Goal: Task Accomplishment & Management: Complete application form

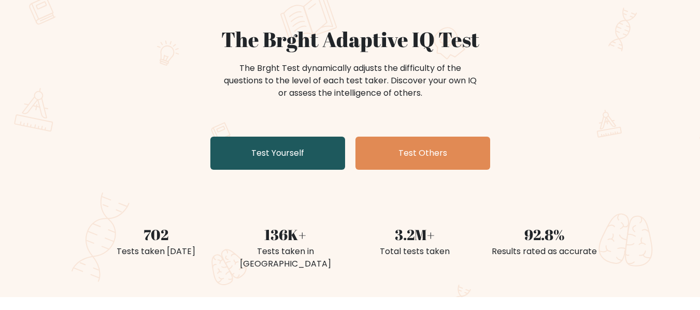
scroll to position [104, 0]
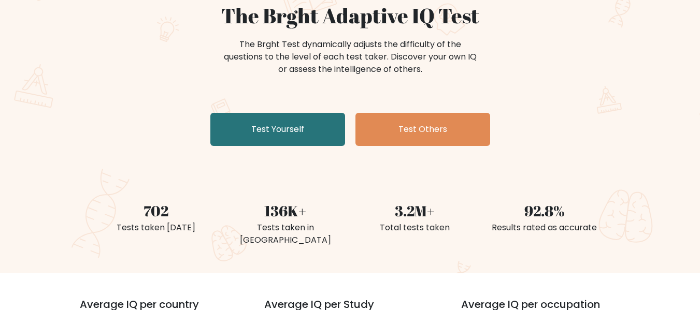
click at [316, 163] on div "The Brght Adaptive IQ Test The Brght Test dynamically adjusts the difficulty of…" at bounding box center [350, 113] width 700 height 320
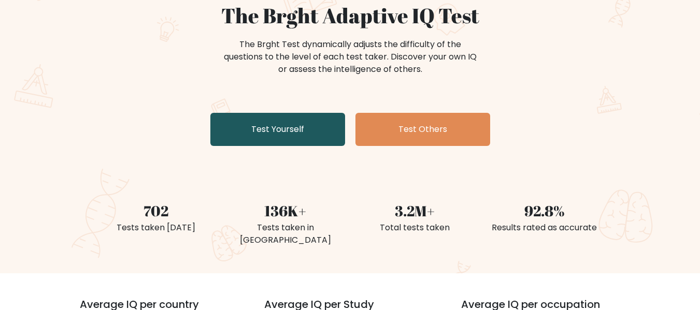
click at [311, 144] on link "Test Yourself" at bounding box center [277, 129] width 135 height 33
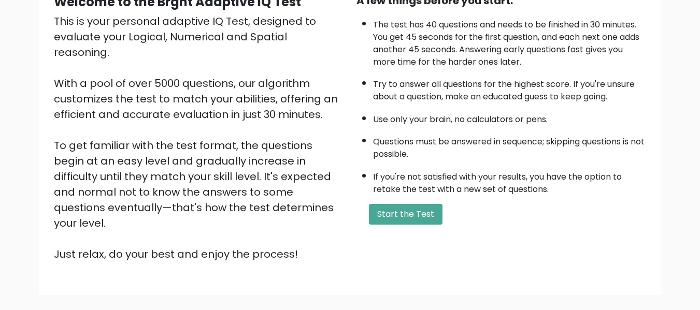
scroll to position [155, 0]
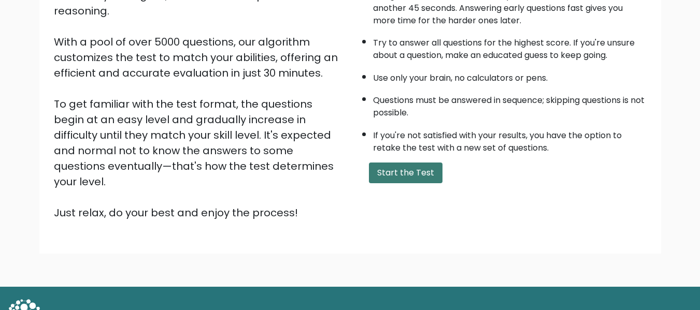
click at [408, 172] on button "Start the Test" at bounding box center [406, 173] width 74 height 21
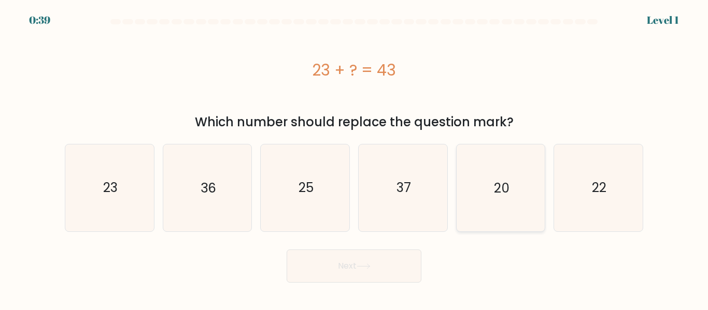
click at [500, 176] on icon "20" at bounding box center [500, 188] width 87 height 87
click at [354, 158] on input "e. 20" at bounding box center [354, 156] width 1 height 3
radio input "true"
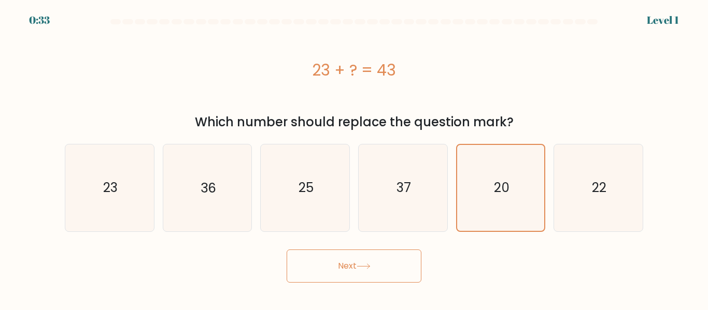
click at [374, 253] on button "Next" at bounding box center [354, 266] width 135 height 33
click at [366, 262] on button "Next" at bounding box center [354, 266] width 135 height 33
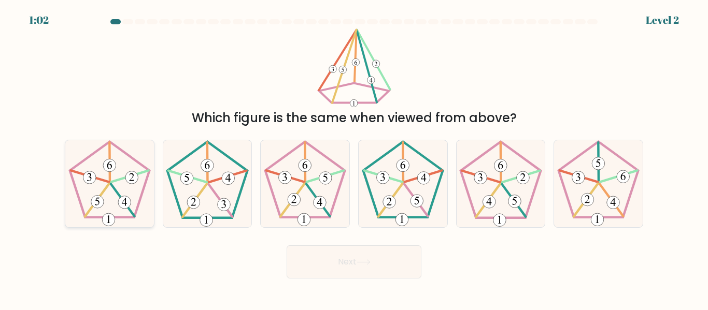
click at [118, 207] on icon at bounding box center [109, 183] width 87 height 87
click at [354, 158] on input "a." at bounding box center [354, 156] width 1 height 3
radio input "true"
click at [349, 271] on button "Next" at bounding box center [354, 262] width 135 height 33
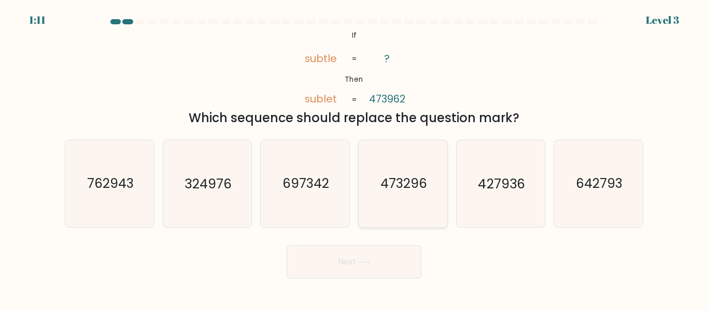
click at [394, 211] on icon "473296" at bounding box center [403, 183] width 87 height 87
click at [354, 158] on input "d. 473296" at bounding box center [354, 156] width 1 height 3
radio input "true"
click at [385, 252] on button "Next" at bounding box center [354, 262] width 135 height 33
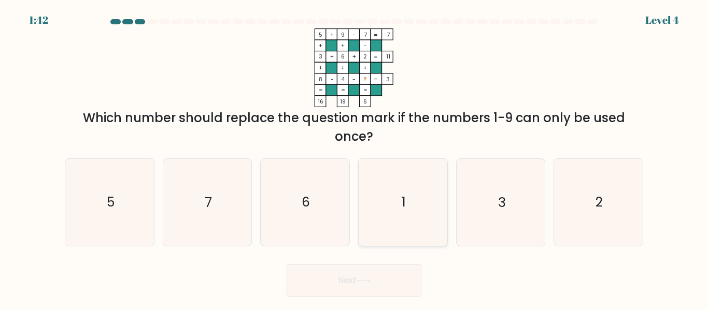
click at [403, 189] on icon "1" at bounding box center [403, 202] width 87 height 87
click at [354, 158] on input "d. 1" at bounding box center [354, 156] width 1 height 3
radio input "true"
click at [357, 274] on button "Next" at bounding box center [354, 280] width 135 height 33
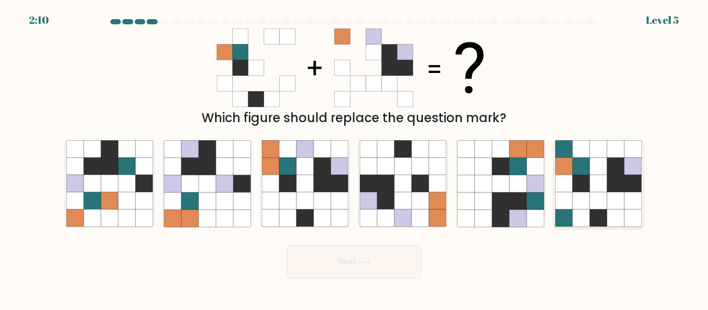
click at [595, 196] on icon at bounding box center [598, 201] width 17 height 17
click at [354, 158] on input "f." at bounding box center [354, 156] width 1 height 3
radio input "true"
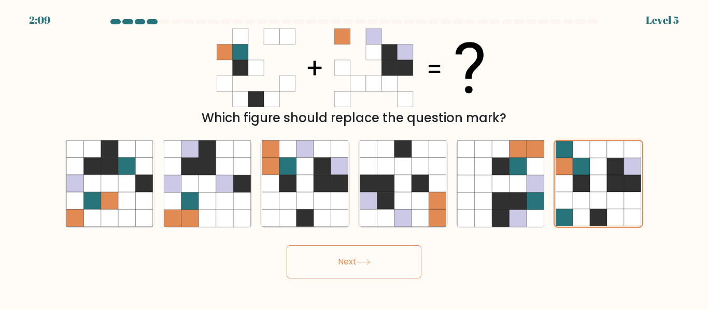
click at [373, 268] on button "Next" at bounding box center [354, 262] width 135 height 33
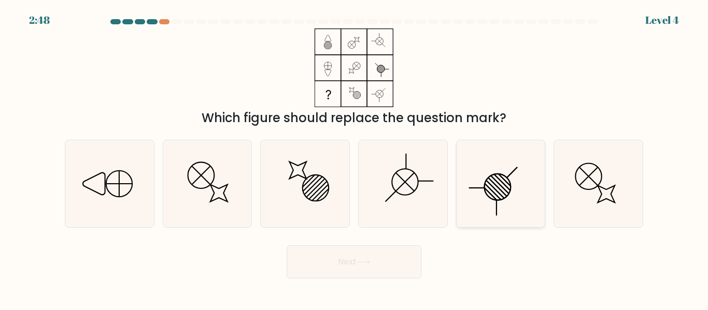
click at [495, 168] on icon at bounding box center [500, 183] width 87 height 87
click at [354, 158] on input "e." at bounding box center [354, 156] width 1 height 3
radio input "true"
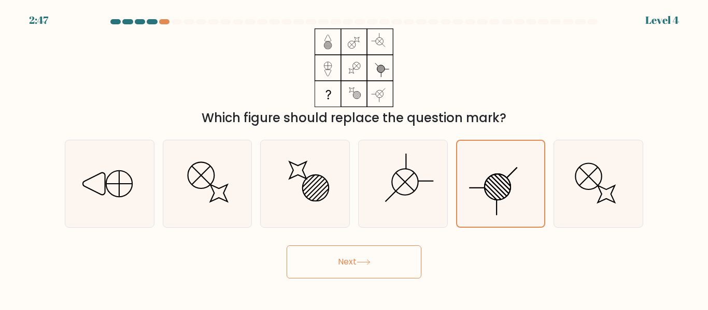
click at [378, 259] on button "Next" at bounding box center [354, 262] width 135 height 33
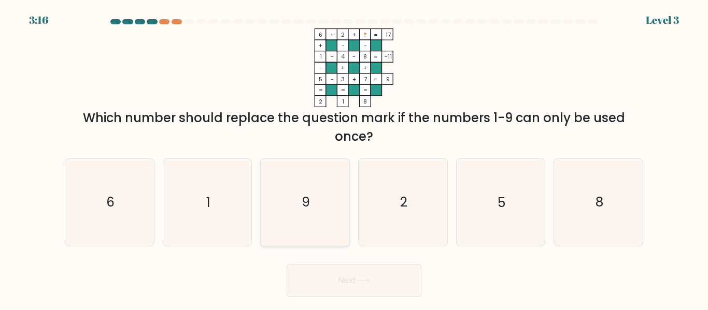
click at [310, 198] on icon "9" at bounding box center [305, 202] width 87 height 87
click at [354, 158] on input "c. 9" at bounding box center [354, 156] width 1 height 3
radio input "true"
click at [353, 278] on button "Next" at bounding box center [354, 280] width 135 height 33
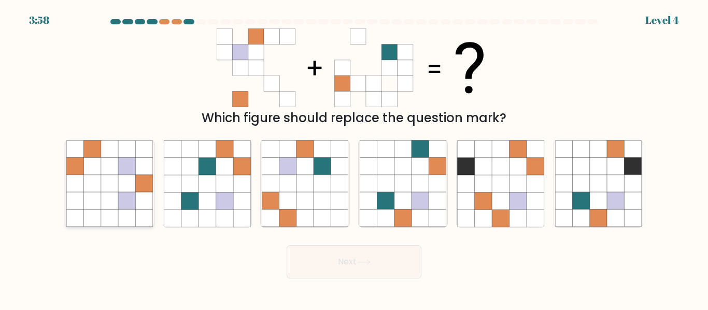
click at [110, 183] on icon at bounding box center [109, 183] width 17 height 17
click at [354, 158] on input "a." at bounding box center [354, 156] width 1 height 3
radio input "true"
click at [346, 265] on button "Next" at bounding box center [354, 262] width 135 height 33
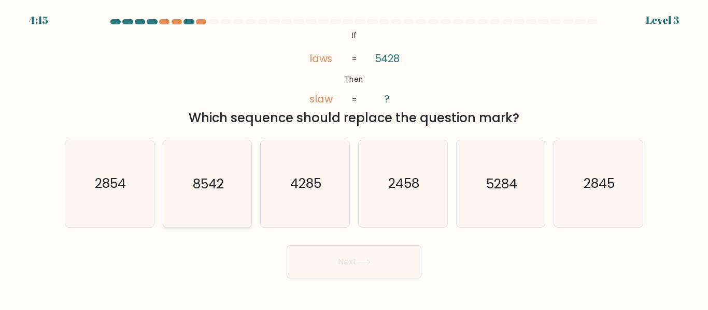
click at [209, 182] on text "8542" at bounding box center [208, 184] width 31 height 18
click at [354, 158] on input "b. 8542" at bounding box center [354, 156] width 1 height 3
radio input "true"
click at [388, 272] on button "Next" at bounding box center [354, 262] width 135 height 33
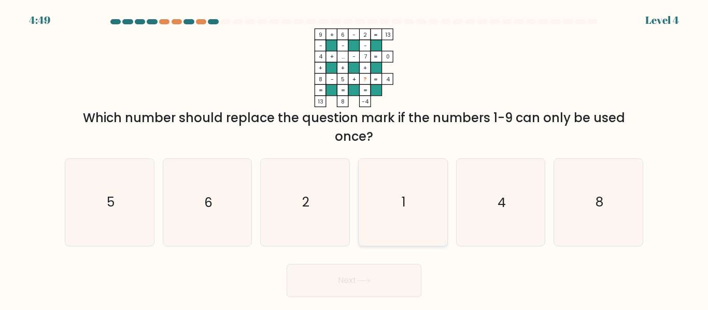
click at [397, 242] on icon "1" at bounding box center [403, 202] width 87 height 87
click at [354, 158] on input "d. 1" at bounding box center [354, 156] width 1 height 3
radio input "true"
click at [371, 287] on button "Next" at bounding box center [354, 280] width 135 height 33
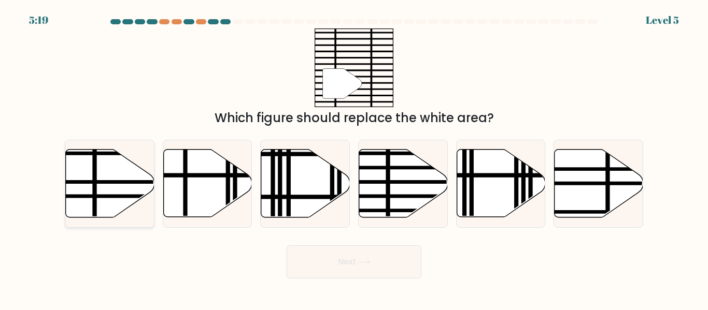
click at [86, 182] on line at bounding box center [137, 182] width 178 height 0
click at [354, 158] on input "a." at bounding box center [354, 156] width 1 height 3
radio input "true"
click at [357, 259] on button "Next" at bounding box center [354, 262] width 135 height 33
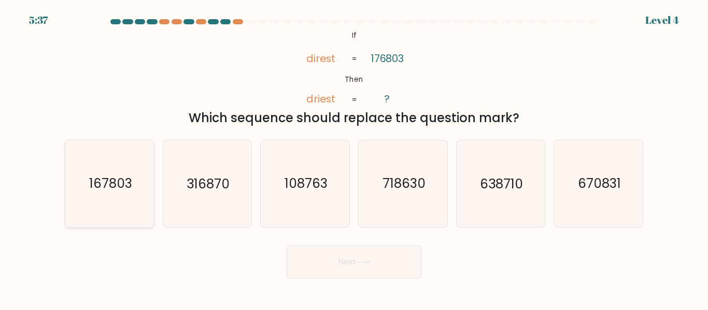
click at [123, 198] on icon "167803" at bounding box center [109, 183] width 87 height 87
click at [354, 158] on input "a. 167803" at bounding box center [354, 156] width 1 height 3
radio input "true"
click at [378, 259] on button "Next" at bounding box center [354, 262] width 135 height 33
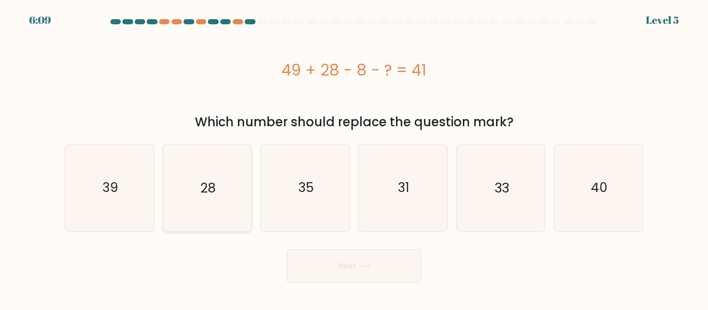
click at [193, 196] on icon "28" at bounding box center [207, 188] width 87 height 87
click at [354, 158] on input "b. 28" at bounding box center [354, 156] width 1 height 3
radio input "true"
click at [369, 265] on icon at bounding box center [364, 267] width 14 height 6
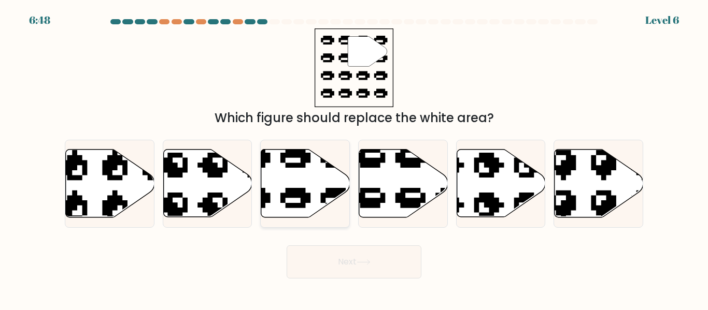
click at [287, 192] on icon at bounding box center [275, 218] width 150 height 140
click at [354, 158] on input "c." at bounding box center [354, 156] width 1 height 3
radio input "true"
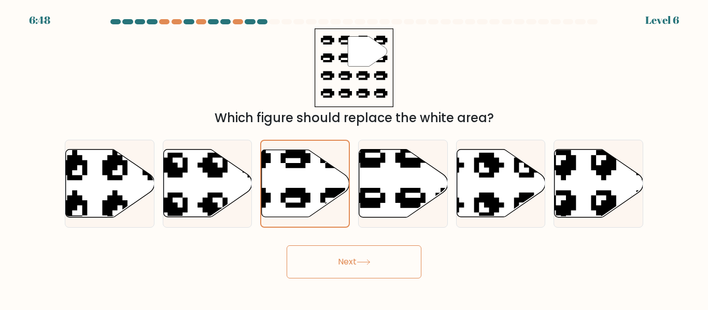
click at [343, 257] on button "Next" at bounding box center [354, 262] width 135 height 33
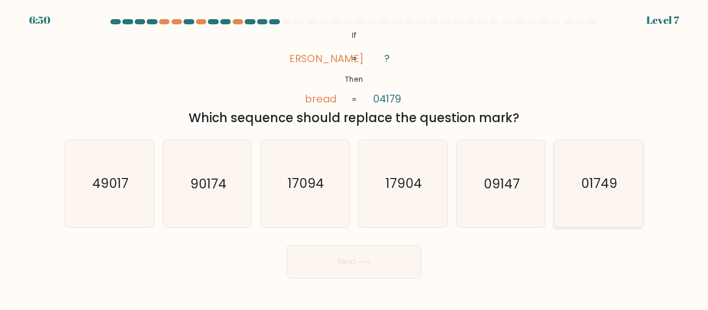
click at [591, 212] on icon "01749" at bounding box center [598, 183] width 87 height 87
click at [354, 158] on input "f. 01749" at bounding box center [354, 156] width 1 height 3
radio input "true"
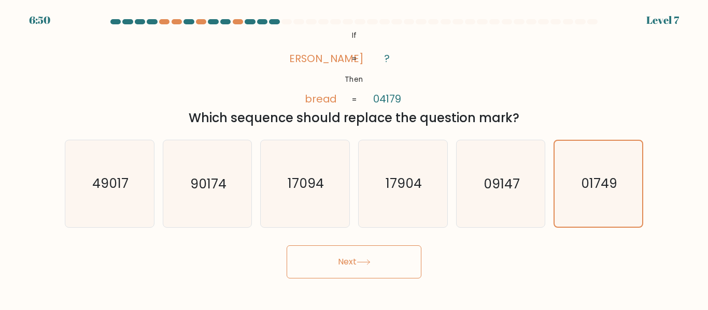
click at [353, 267] on button "Next" at bounding box center [354, 262] width 135 height 33
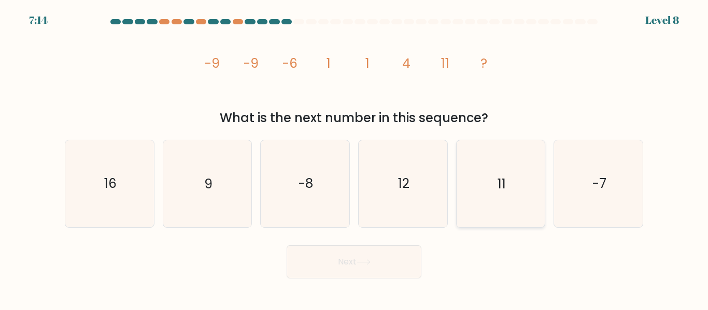
click at [497, 182] on text "11" at bounding box center [501, 184] width 8 height 18
click at [354, 158] on input "e. 11" at bounding box center [354, 156] width 1 height 3
radio input "true"
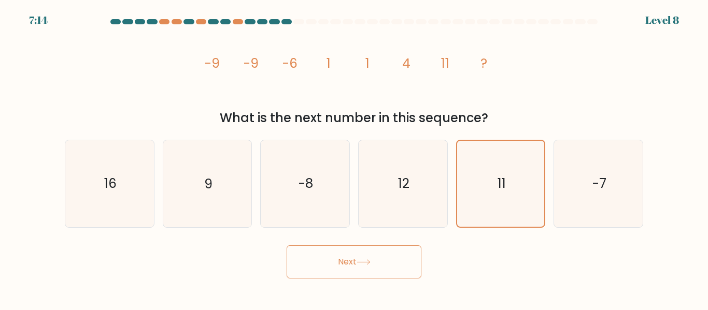
click at [400, 263] on button "Next" at bounding box center [354, 262] width 135 height 33
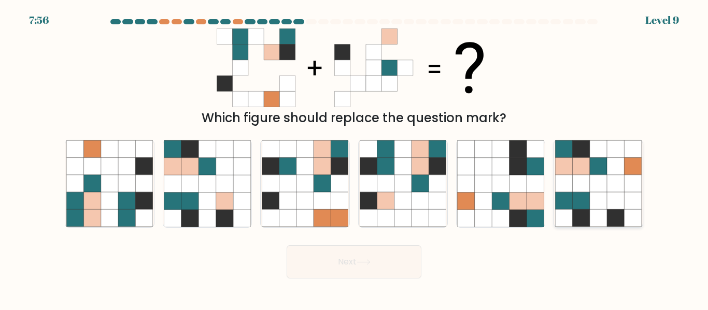
click at [568, 172] on icon at bounding box center [563, 166] width 17 height 17
click at [354, 158] on input "f." at bounding box center [354, 156] width 1 height 3
radio input "true"
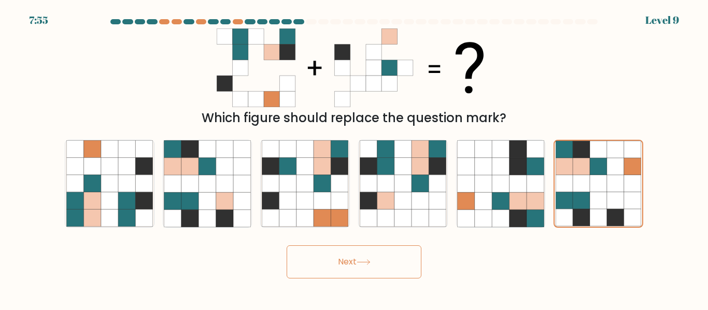
click at [388, 273] on button "Next" at bounding box center [354, 262] width 135 height 33
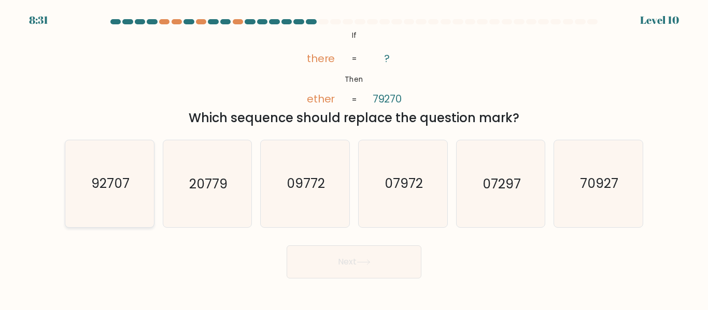
click at [91, 184] on icon "92707" at bounding box center [109, 183] width 87 height 87
click at [354, 158] on input "a. 92707" at bounding box center [354, 156] width 1 height 3
radio input "true"
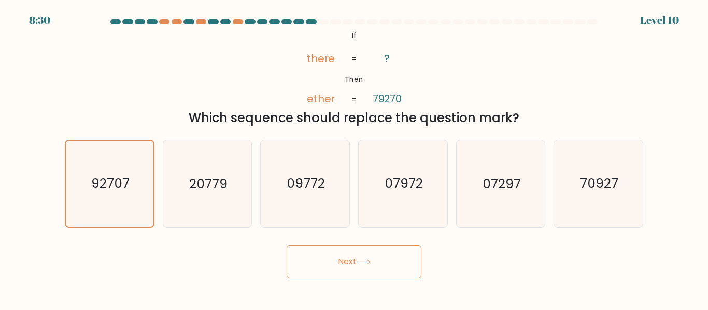
click at [345, 268] on button "Next" at bounding box center [354, 262] width 135 height 33
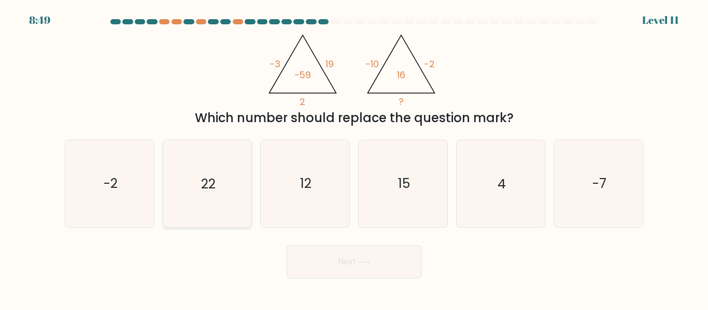
click at [202, 174] on icon "22" at bounding box center [207, 183] width 87 height 87
click at [354, 158] on input "b. 22" at bounding box center [354, 156] width 1 height 3
radio input "true"
click at [329, 274] on button "Next" at bounding box center [354, 262] width 135 height 33
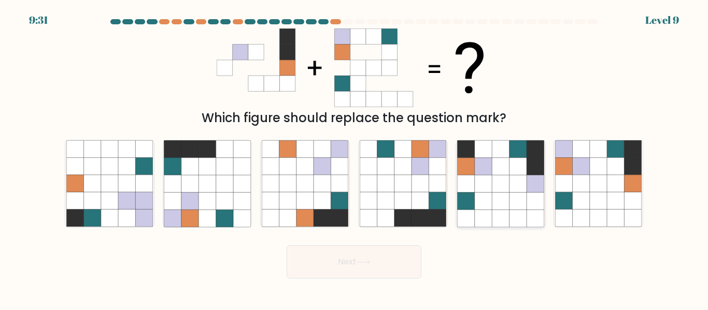
click at [513, 196] on icon at bounding box center [517, 201] width 17 height 17
click at [354, 158] on input "e." at bounding box center [354, 156] width 1 height 3
radio input "true"
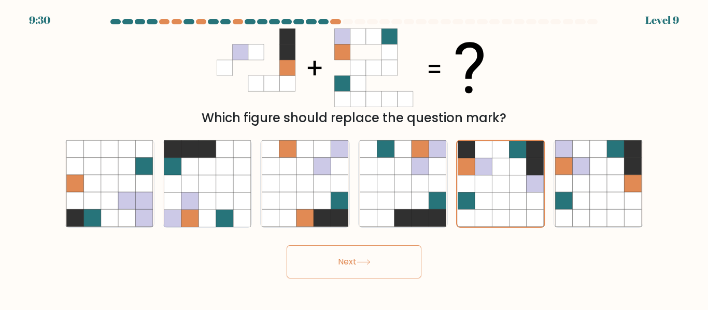
click at [365, 269] on button "Next" at bounding box center [354, 262] width 135 height 33
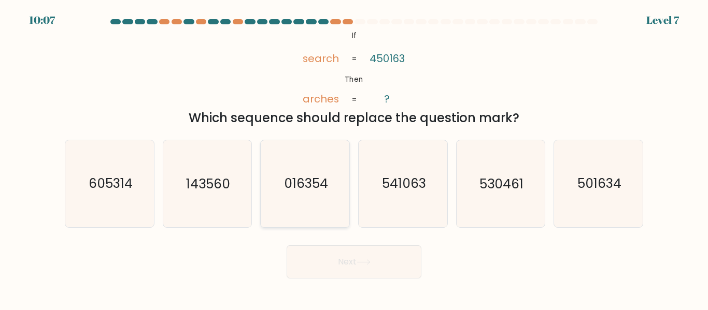
click at [317, 174] on icon "016354" at bounding box center [305, 183] width 87 height 87
click at [354, 158] on input "c. 016354" at bounding box center [354, 156] width 1 height 3
radio input "true"
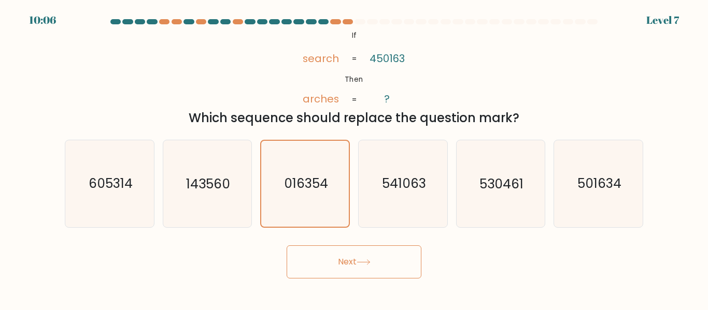
click at [348, 261] on button "Next" at bounding box center [354, 262] width 135 height 33
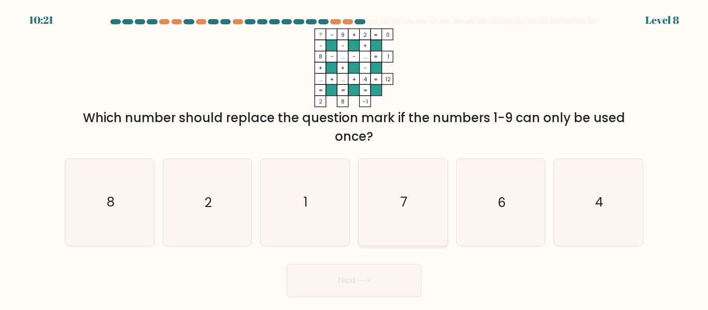
click at [427, 210] on icon "7" at bounding box center [403, 202] width 87 height 87
click at [354, 158] on input "d. 7" at bounding box center [354, 156] width 1 height 3
radio input "true"
click at [380, 283] on button "Next" at bounding box center [354, 280] width 135 height 33
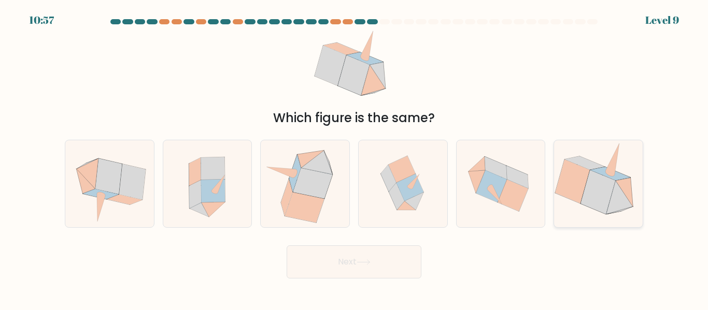
drag, startPoint x: 607, startPoint y: 197, endPoint x: 598, endPoint y: 197, distance: 8.8
click at [607, 197] on icon at bounding box center [598, 192] width 35 height 44
click at [354, 158] on input "f." at bounding box center [354, 156] width 1 height 3
radio input "true"
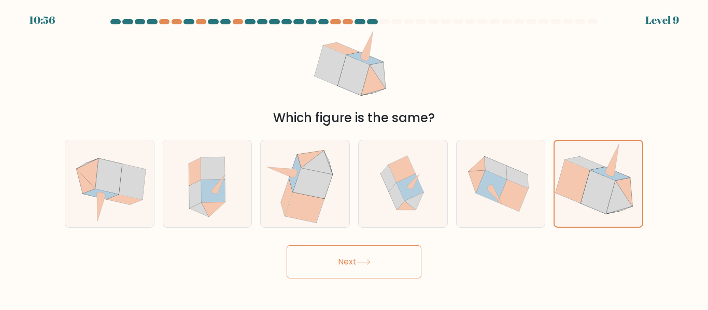
click at [368, 260] on icon at bounding box center [364, 263] width 14 height 6
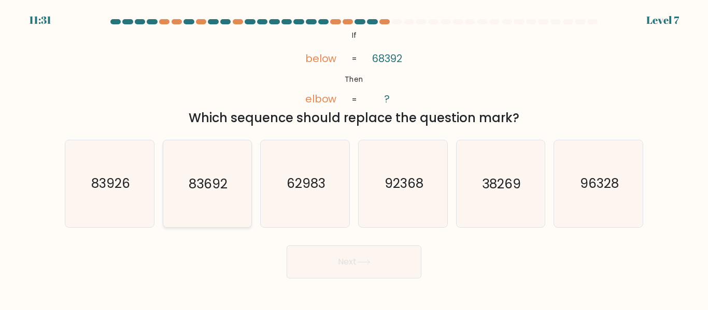
click at [213, 190] on text "83692" at bounding box center [208, 184] width 39 height 18
click at [354, 158] on input "b. 83692" at bounding box center [354, 156] width 1 height 3
radio input "true"
click at [389, 269] on button "Next" at bounding box center [354, 262] width 135 height 33
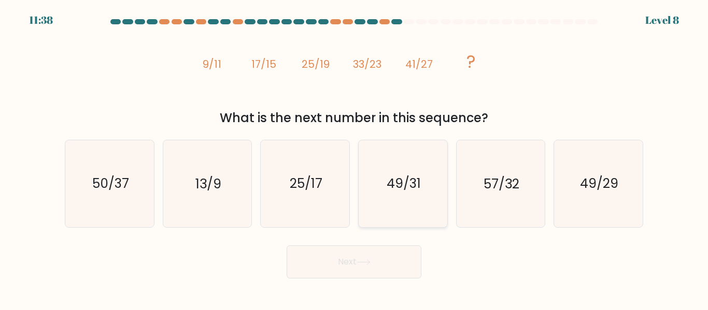
click at [400, 209] on icon "49/31" at bounding box center [403, 183] width 87 height 87
click at [354, 158] on input "d. 49/31" at bounding box center [354, 156] width 1 height 3
radio input "true"
click at [339, 266] on button "Next" at bounding box center [354, 262] width 135 height 33
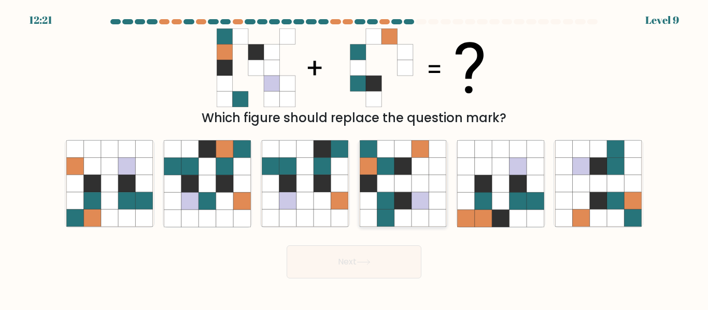
click at [387, 183] on icon at bounding box center [385, 183] width 17 height 17
click at [354, 158] on input "d." at bounding box center [354, 156] width 1 height 3
radio input "true"
click at [357, 267] on button "Next" at bounding box center [354, 262] width 135 height 33
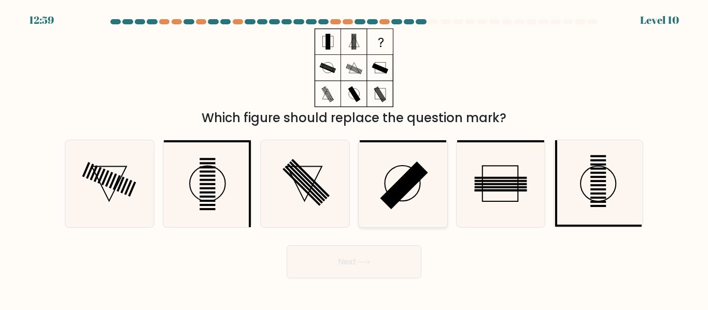
click at [413, 182] on rect at bounding box center [404, 186] width 48 height 48
click at [354, 158] on input "d." at bounding box center [354, 156] width 1 height 3
radio input "true"
click at [367, 267] on button "Next" at bounding box center [354, 262] width 135 height 33
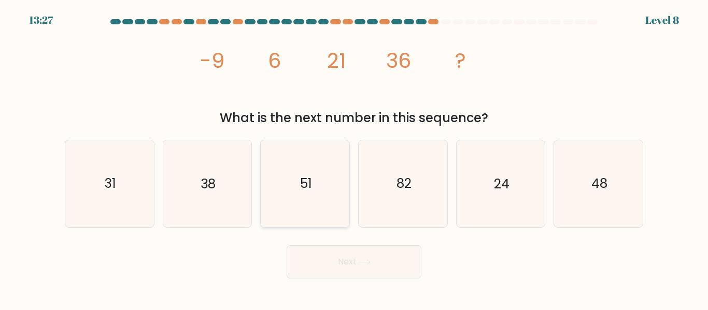
click at [300, 202] on icon "51" at bounding box center [305, 183] width 87 height 87
click at [354, 158] on input "c. 51" at bounding box center [354, 156] width 1 height 3
radio input "true"
click at [356, 267] on button "Next" at bounding box center [354, 262] width 135 height 33
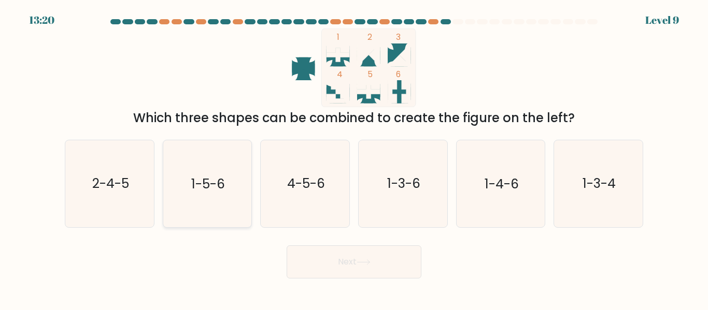
click at [200, 197] on icon "1-5-6" at bounding box center [207, 183] width 87 height 87
click at [354, 158] on input "b. 1-5-6" at bounding box center [354, 156] width 1 height 3
radio input "true"
click at [324, 253] on button "Next" at bounding box center [354, 262] width 135 height 33
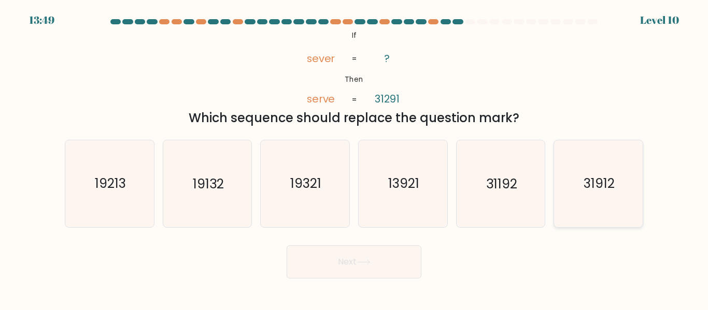
click at [638, 194] on icon "31912" at bounding box center [598, 183] width 87 height 87
click at [354, 158] on input "f. 31912" at bounding box center [354, 156] width 1 height 3
radio input "true"
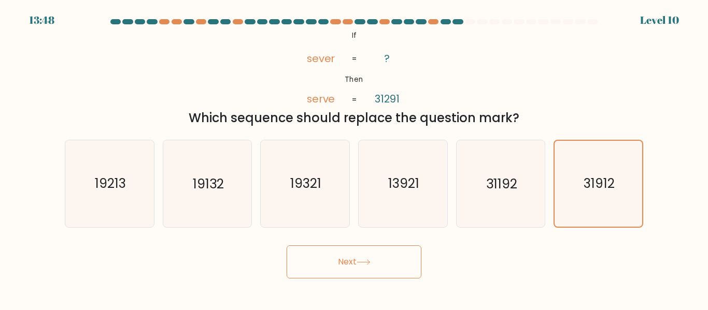
click at [387, 257] on button "Next" at bounding box center [354, 262] width 135 height 33
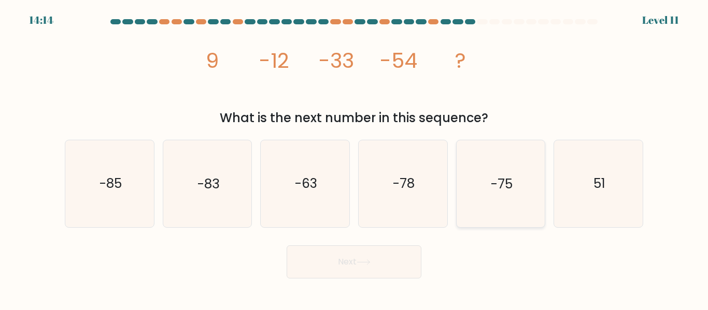
click at [473, 209] on icon "-75" at bounding box center [500, 183] width 87 height 87
click at [354, 158] on input "e. -75" at bounding box center [354, 156] width 1 height 3
radio input "true"
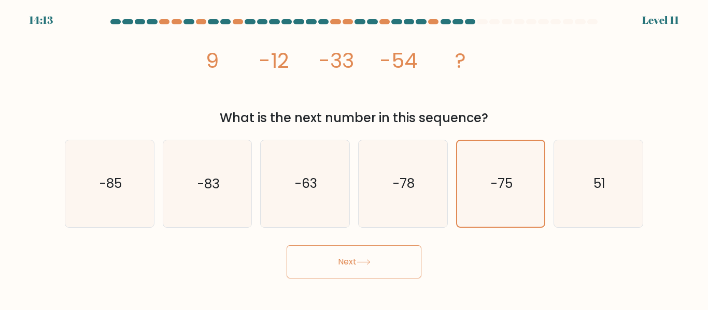
click at [376, 263] on button "Next" at bounding box center [354, 262] width 135 height 33
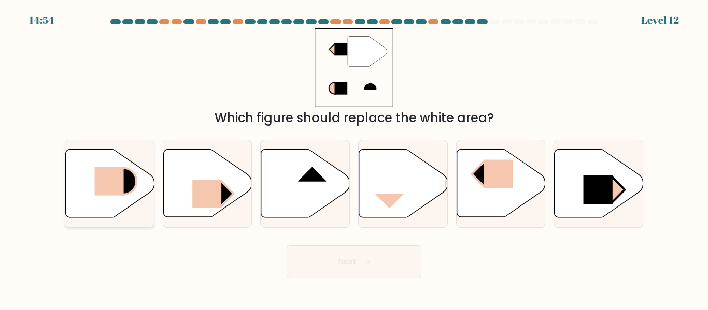
click at [98, 176] on rect at bounding box center [108, 181] width 29 height 29
click at [354, 158] on input "a." at bounding box center [354, 156] width 1 height 3
radio input "true"
click at [347, 267] on button "Next" at bounding box center [354, 262] width 135 height 33
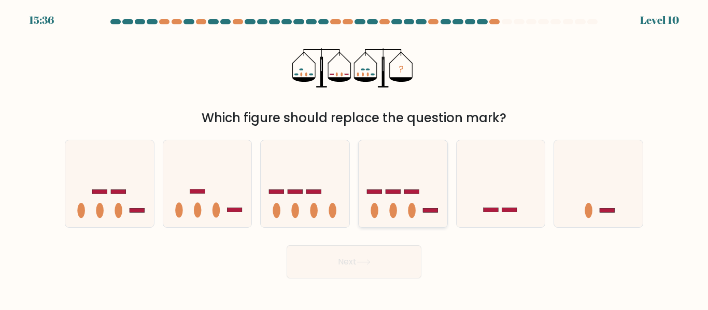
click at [390, 196] on icon at bounding box center [403, 183] width 89 height 73
click at [354, 158] on input "d." at bounding box center [354, 156] width 1 height 3
radio input "true"
click at [369, 252] on button "Next" at bounding box center [354, 262] width 135 height 33
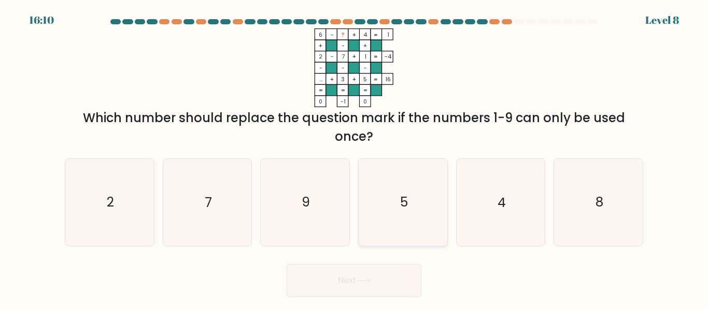
click at [400, 213] on icon "5" at bounding box center [403, 202] width 87 height 87
click at [354, 158] on input "d. 5" at bounding box center [354, 156] width 1 height 3
radio input "true"
click at [294, 207] on icon "9" at bounding box center [305, 202] width 87 height 87
click at [354, 158] on input "c. 9" at bounding box center [354, 156] width 1 height 3
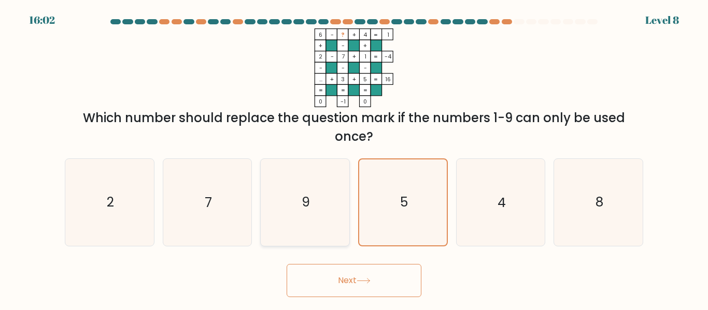
radio input "true"
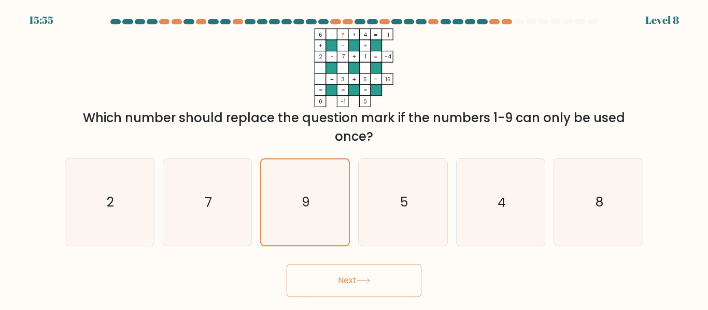
click at [338, 279] on button "Next" at bounding box center [354, 280] width 135 height 33
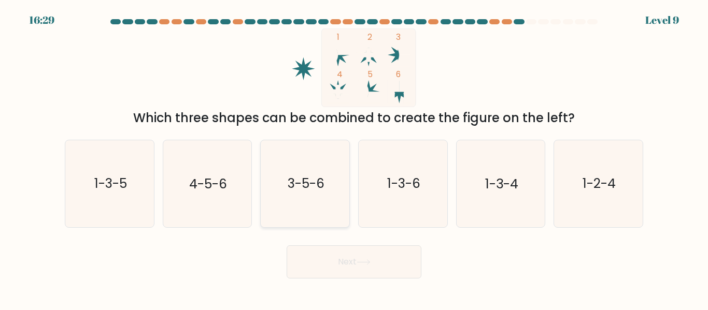
click at [306, 202] on icon "3-5-6" at bounding box center [305, 183] width 87 height 87
click at [354, 158] on input "c. 3-5-6" at bounding box center [354, 156] width 1 height 3
radio input "true"
click at [350, 261] on button "Next" at bounding box center [354, 262] width 135 height 33
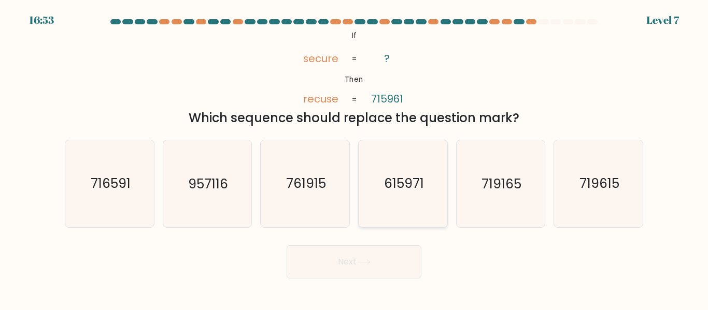
click at [389, 217] on icon "615971" at bounding box center [403, 183] width 87 height 87
click at [354, 158] on input "d. 615971" at bounding box center [354, 156] width 1 height 3
radio input "true"
click at [361, 272] on button "Next" at bounding box center [354, 262] width 135 height 33
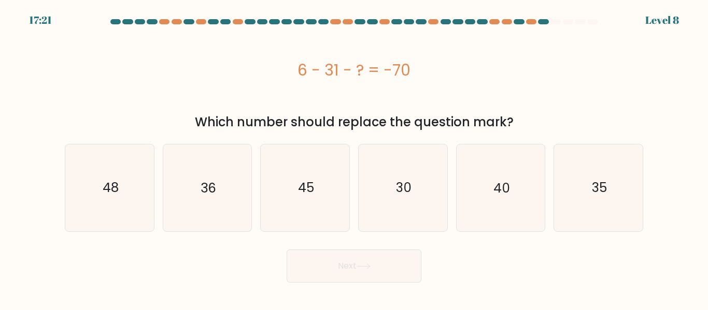
click at [258, 194] on div "c. 45" at bounding box center [305, 188] width 98 height 88
click at [338, 217] on icon "45" at bounding box center [305, 188] width 87 height 87
click at [354, 158] on input "c. 45" at bounding box center [354, 156] width 1 height 3
radio input "true"
click at [343, 268] on button "Next" at bounding box center [354, 266] width 135 height 33
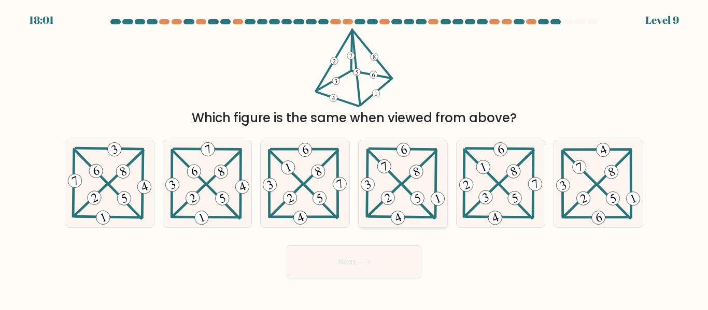
click at [400, 181] on 300 at bounding box center [385, 167] width 32 height 32
click at [354, 158] on input "d." at bounding box center [354, 156] width 1 height 3
radio input "true"
click at [365, 268] on button "Next" at bounding box center [354, 262] width 135 height 33
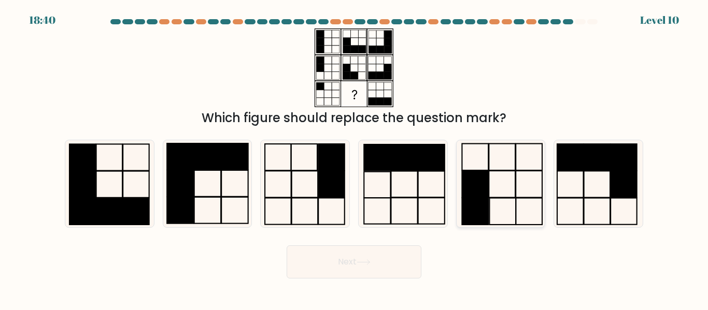
click at [516, 201] on rect at bounding box center [529, 211] width 26 height 26
click at [354, 158] on input "e." at bounding box center [354, 156] width 1 height 3
radio input "true"
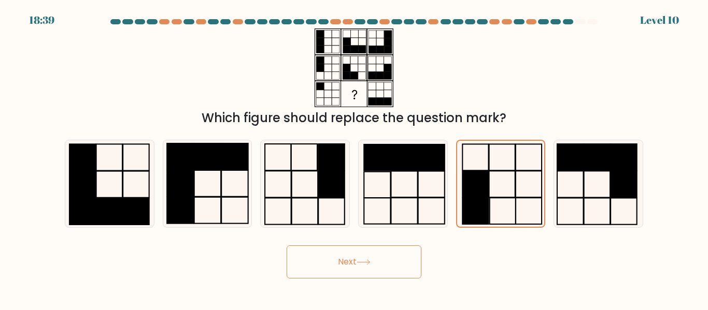
click at [324, 261] on button "Next" at bounding box center [354, 262] width 135 height 33
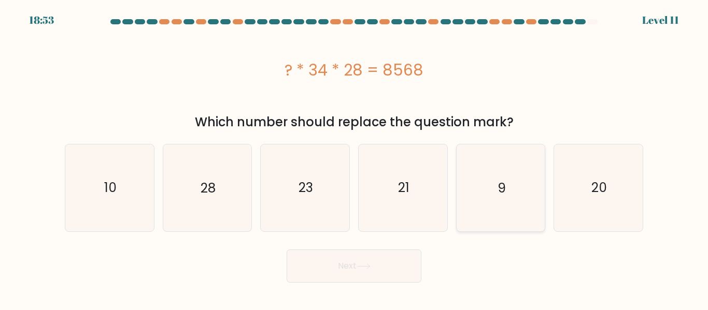
click at [481, 203] on icon "9" at bounding box center [500, 188] width 87 height 87
click at [354, 158] on input "e. 9" at bounding box center [354, 156] width 1 height 3
radio input "true"
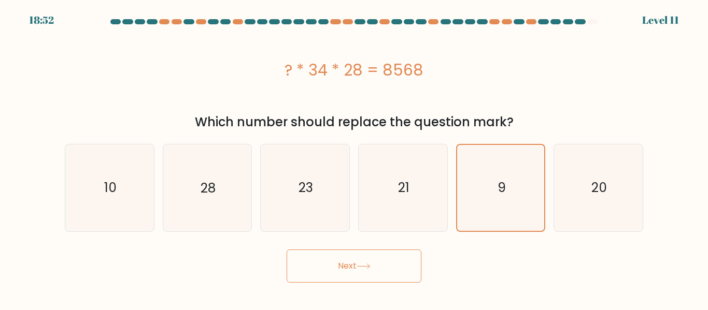
click at [365, 275] on button "Next" at bounding box center [354, 266] width 135 height 33
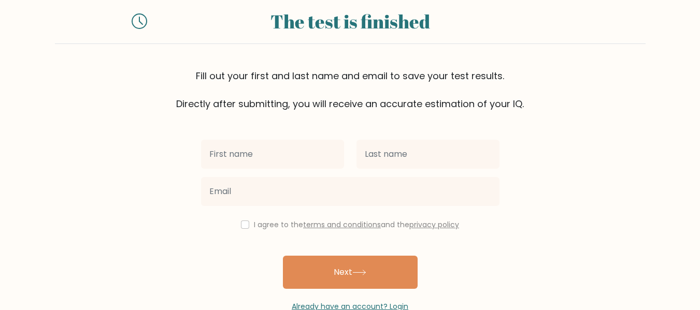
scroll to position [52, 0]
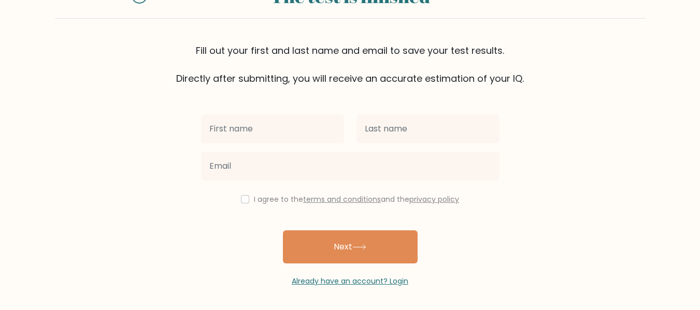
click at [266, 133] on input "text" at bounding box center [272, 129] width 143 height 29
type input "MA CRISTINA DANICA"
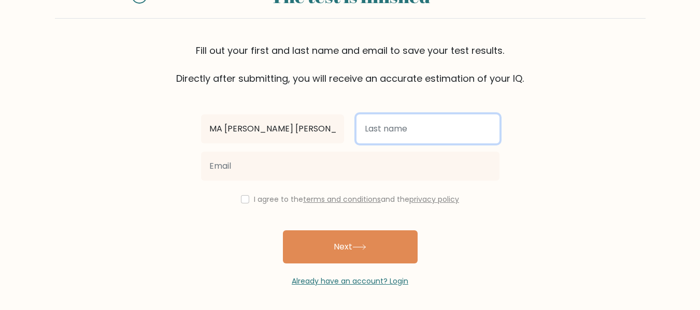
click at [456, 137] on input "text" at bounding box center [428, 129] width 143 height 29
type input "PIOJO"
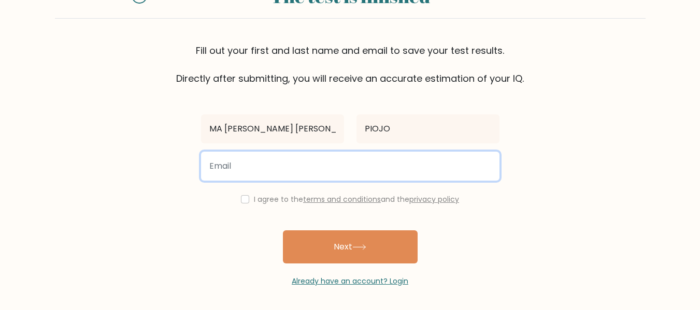
click at [310, 165] on input "email" at bounding box center [350, 166] width 298 height 29
type input "danicspiojo20@gmail.com"
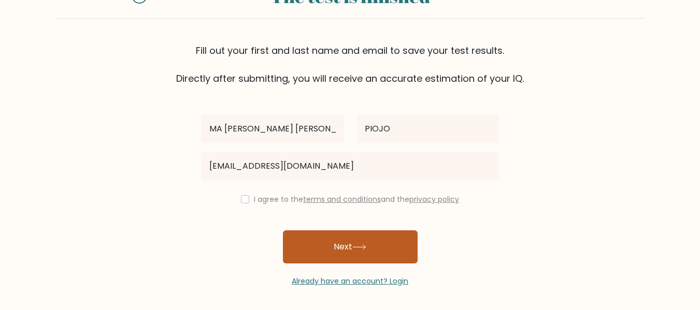
click at [328, 251] on button "Next" at bounding box center [350, 247] width 135 height 33
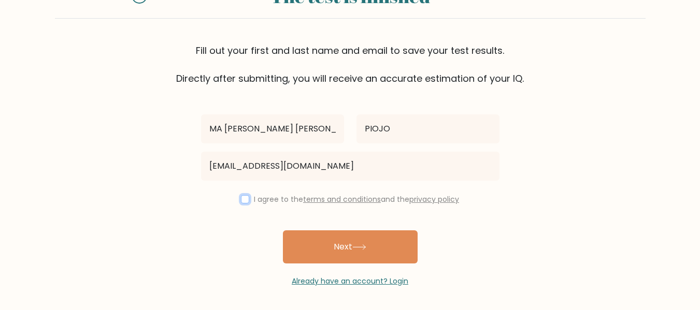
click at [241, 202] on input "checkbox" at bounding box center [245, 199] width 8 height 8
checkbox input "true"
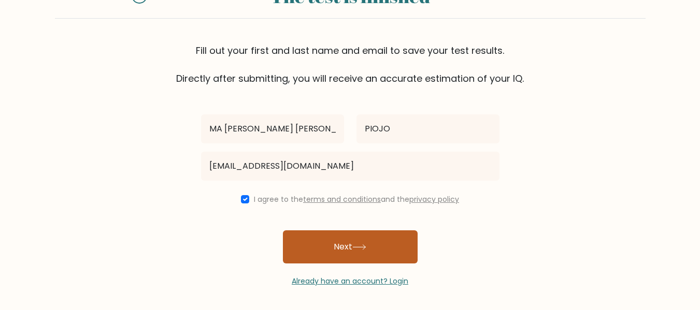
click at [318, 241] on button "Next" at bounding box center [350, 247] width 135 height 33
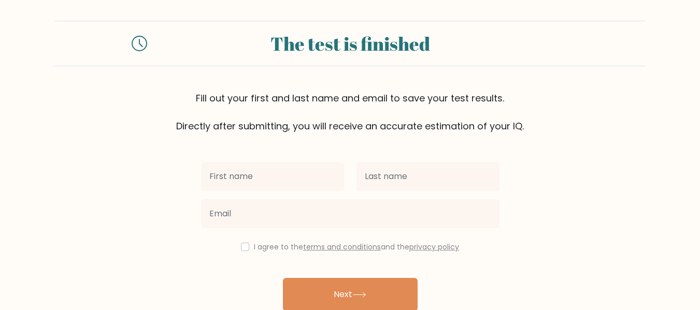
scroll to position [52, 0]
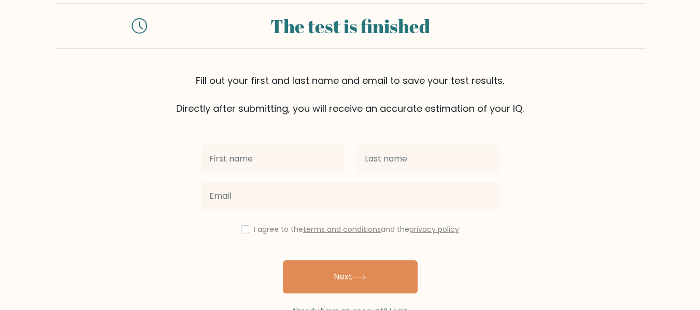
click at [270, 169] on input "text" at bounding box center [272, 159] width 143 height 29
type input "MA [PERSON_NAME] [PERSON_NAME]"
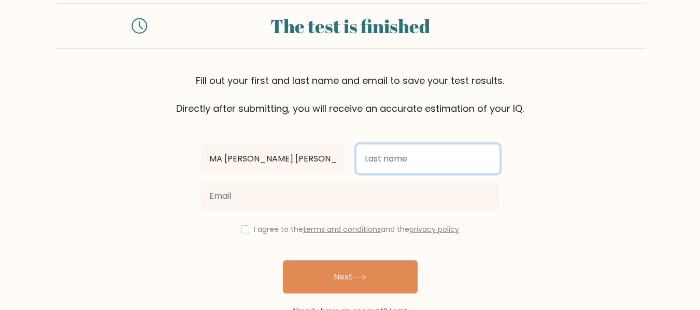
click at [394, 161] on input "text" at bounding box center [428, 159] width 143 height 29
type input "PIOJO"
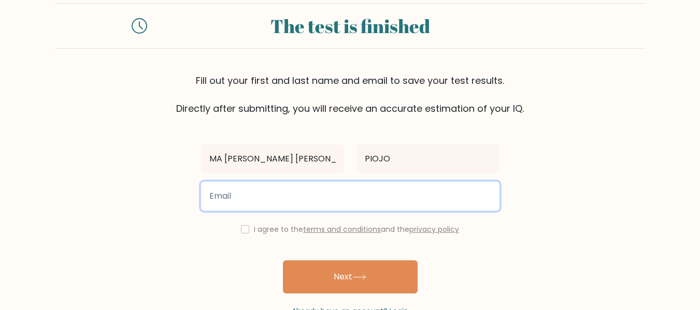
click at [314, 197] on input "email" at bounding box center [350, 196] width 298 height 29
type input "dandan122093@gmail.com"
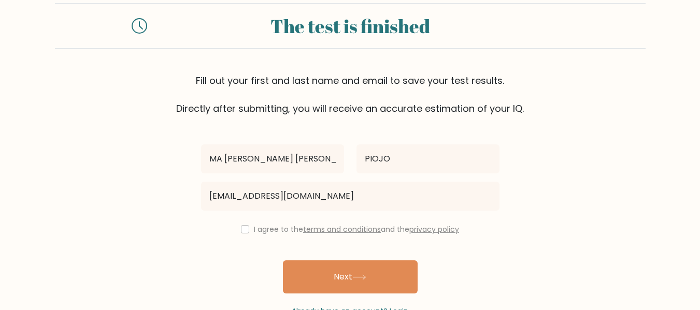
click at [239, 234] on div "I agree to the terms and conditions and the privacy policy" at bounding box center [350, 229] width 311 height 12
click at [236, 229] on div "I agree to the terms and conditions and the privacy policy" at bounding box center [350, 229] width 311 height 12
click at [247, 231] on div "I agree to the terms and conditions and the privacy policy" at bounding box center [350, 229] width 311 height 12
click at [244, 228] on input "checkbox" at bounding box center [245, 229] width 8 height 8
checkbox input "true"
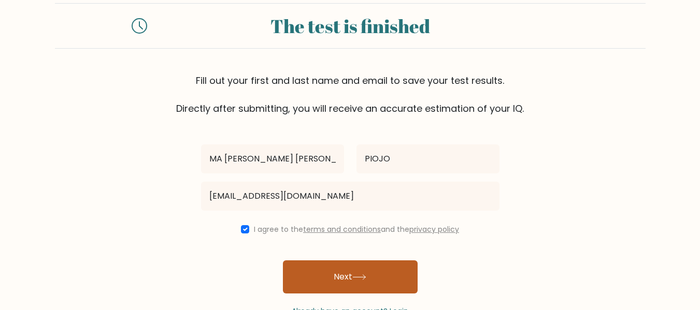
click at [345, 276] on button "Next" at bounding box center [350, 277] width 135 height 33
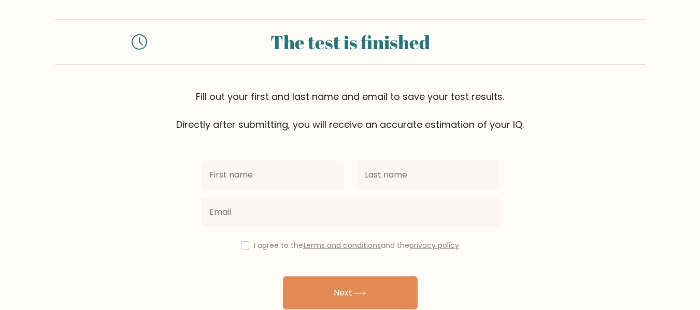
scroll to position [52, 0]
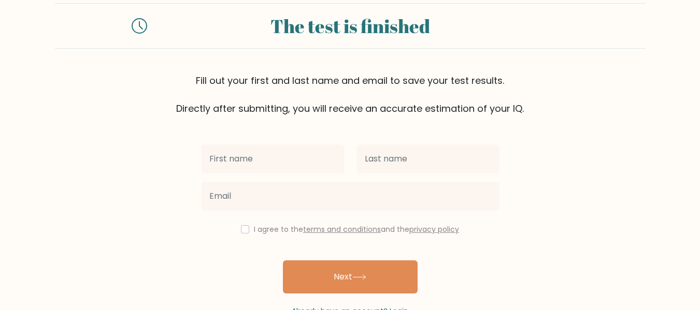
click at [262, 157] on input "text" at bounding box center [272, 159] width 143 height 29
type input "MA [PERSON_NAME] [PERSON_NAME]"
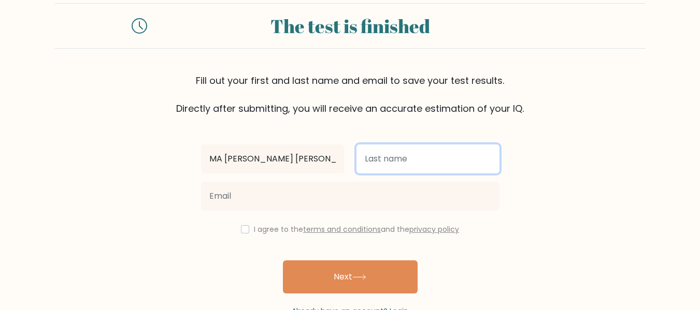
drag, startPoint x: 401, startPoint y: 156, endPoint x: 397, endPoint y: 171, distance: 15.3
click at [401, 156] on input "text" at bounding box center [428, 159] width 143 height 29
type input "PIOJO"
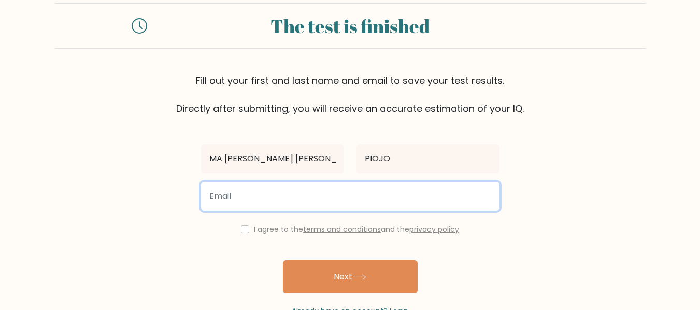
drag, startPoint x: 286, startPoint y: 198, endPoint x: 296, endPoint y: 201, distance: 11.1
click at [286, 198] on input "email" at bounding box center [350, 196] width 298 height 29
type input "M"
type input "mcdp.digitalcreator@gmail.com"
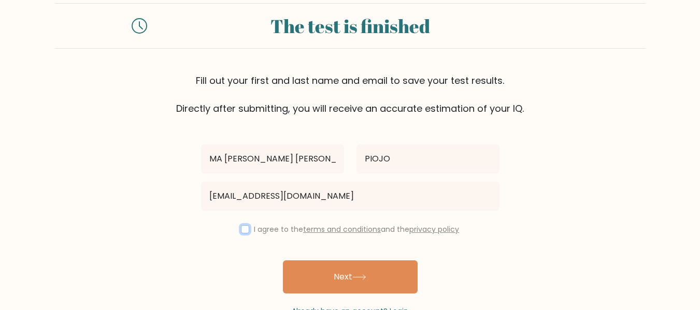
click at [245, 232] on input "checkbox" at bounding box center [245, 229] width 8 height 8
checkbox input "true"
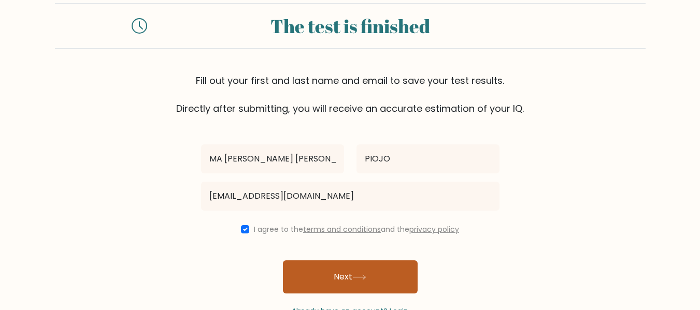
click at [318, 280] on button "Next" at bounding box center [350, 277] width 135 height 33
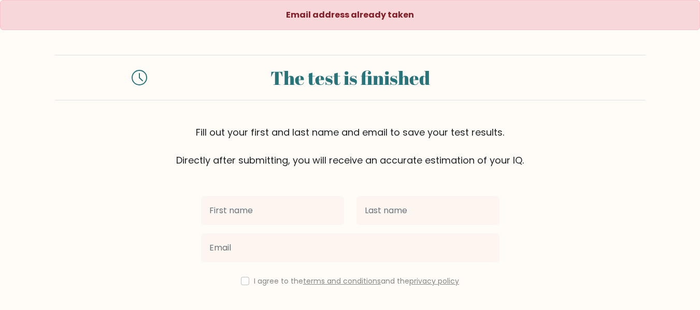
click at [295, 212] on input "text" at bounding box center [272, 210] width 143 height 29
type input "MA [PERSON_NAME] [PERSON_NAME]"
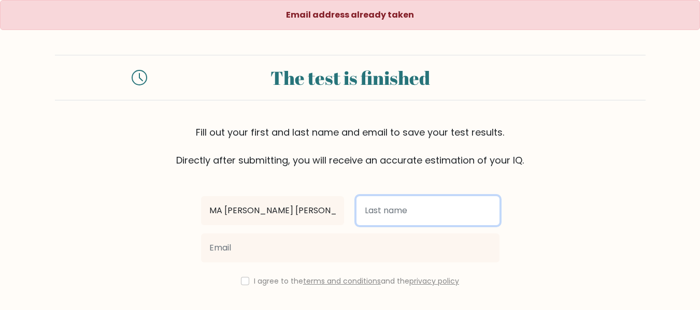
click at [402, 217] on input "text" at bounding box center [428, 210] width 143 height 29
type input "PIOJO"
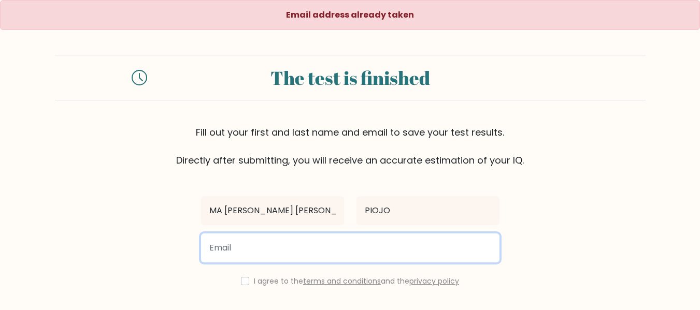
click at [335, 260] on input "email" at bounding box center [350, 248] width 298 height 29
type input "richelochigue23@gmail.com"
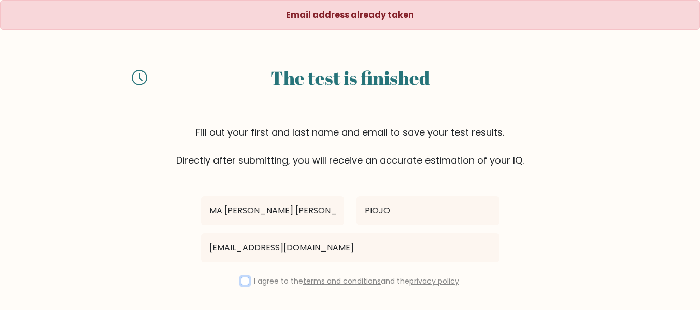
click at [241, 282] on input "checkbox" at bounding box center [245, 281] width 8 height 8
checkbox input "true"
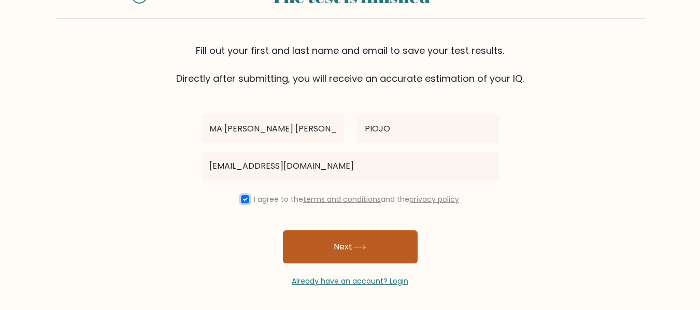
scroll to position [83, 0]
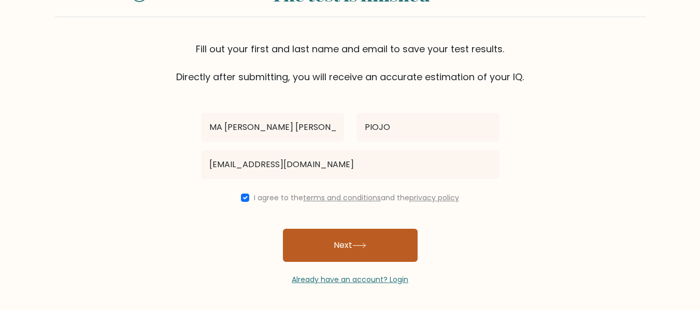
click at [343, 240] on button "Next" at bounding box center [350, 245] width 135 height 33
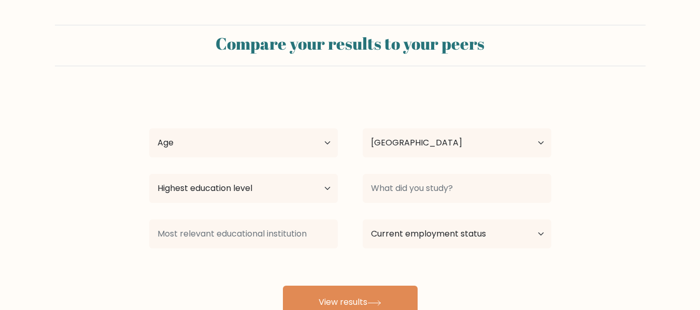
select select "US"
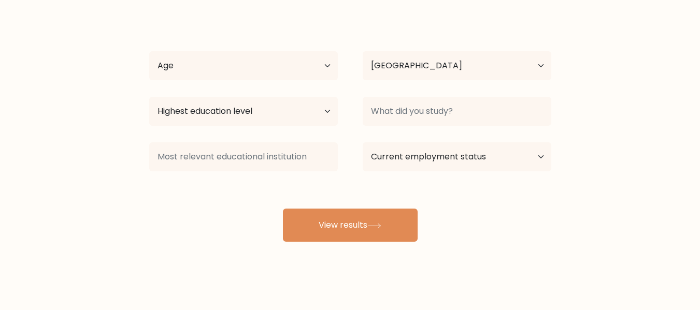
scroll to position [82, 0]
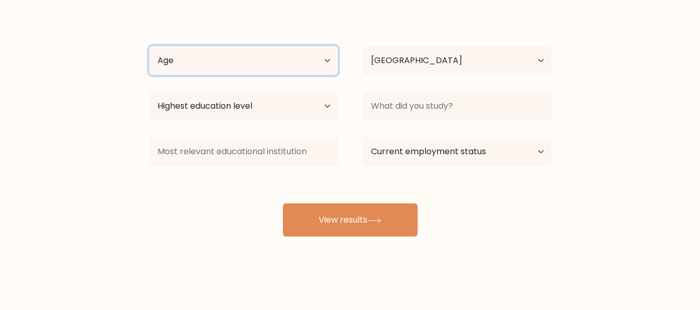
click at [252, 56] on select "Age Under [DEMOGRAPHIC_DATA] [DEMOGRAPHIC_DATA] [DEMOGRAPHIC_DATA] [DEMOGRAPHIC…" at bounding box center [243, 60] width 189 height 29
click at [549, 244] on div "Compare your results to your peers MA [PERSON_NAME] [PERSON_NAME] Age Under [DE…" at bounding box center [350, 114] width 700 height 393
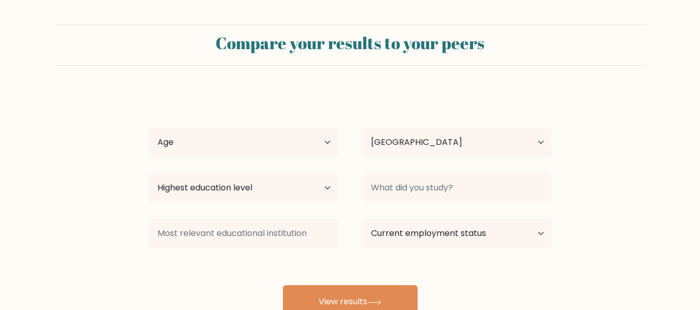
scroll to position [0, 0]
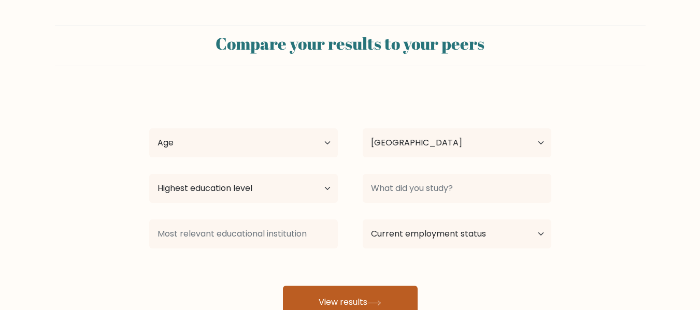
click at [392, 299] on button "View results" at bounding box center [350, 302] width 135 height 33
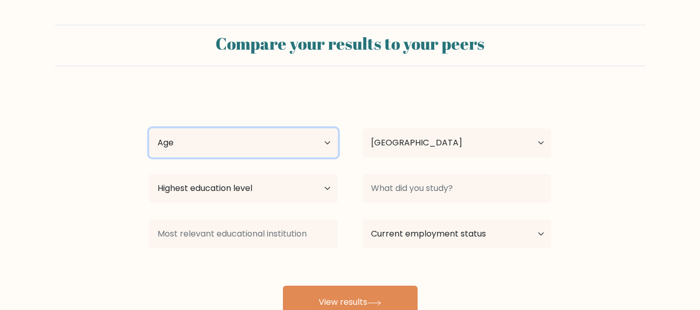
click at [237, 135] on select "Age Under [DEMOGRAPHIC_DATA] [DEMOGRAPHIC_DATA] [DEMOGRAPHIC_DATA] [DEMOGRAPHIC…" at bounding box center [243, 143] width 189 height 29
select select "25_34"
click at [149, 129] on select "Age Under [DEMOGRAPHIC_DATA] [DEMOGRAPHIC_DATA] [DEMOGRAPHIC_DATA] [DEMOGRAPHIC…" at bounding box center [243, 143] width 189 height 29
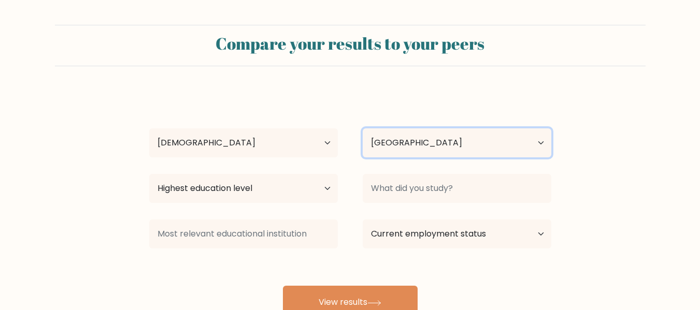
click at [410, 148] on select "Country [GEOGRAPHIC_DATA] [GEOGRAPHIC_DATA] [GEOGRAPHIC_DATA] [US_STATE] [GEOGR…" at bounding box center [457, 143] width 189 height 29
select select "PH"
click at [363, 129] on select "Country [GEOGRAPHIC_DATA] [GEOGRAPHIC_DATA] [GEOGRAPHIC_DATA] [US_STATE] [GEOGR…" at bounding box center [457, 143] width 189 height 29
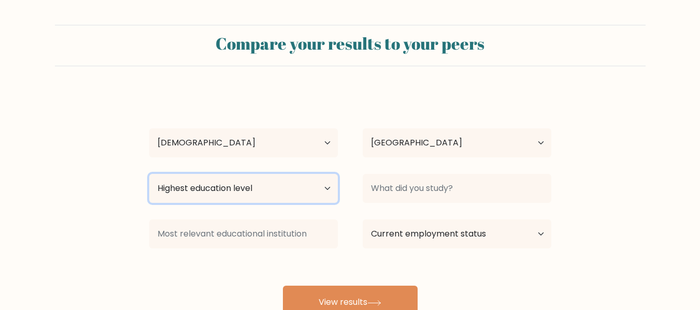
click at [313, 193] on select "Highest education level No schooling Primary Lower Secondary Upper Secondary Oc…" at bounding box center [243, 188] width 189 height 29
click at [149, 174] on select "Highest education level No schooling Primary Lower Secondary Upper Secondary Oc…" at bounding box center [243, 188] width 189 height 29
click at [259, 189] on select "Highest education level No schooling Primary Lower Secondary Upper Secondary Oc…" at bounding box center [243, 188] width 189 height 29
select select "bachelors_degree"
click at [149, 174] on select "Highest education level No schooling Primary Lower Secondary Upper Secondary Oc…" at bounding box center [243, 188] width 189 height 29
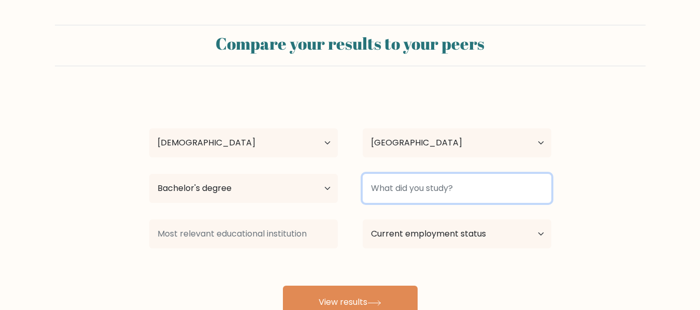
click at [425, 193] on input at bounding box center [457, 188] width 189 height 29
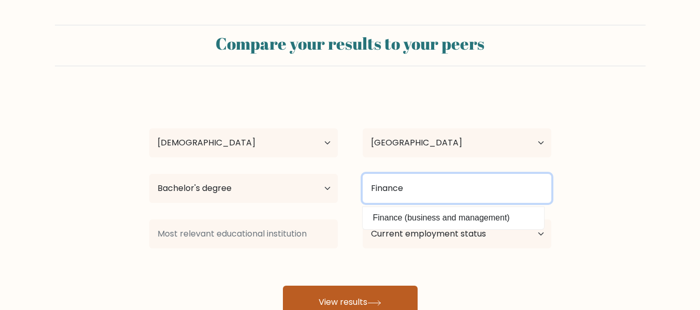
type input "Finance"
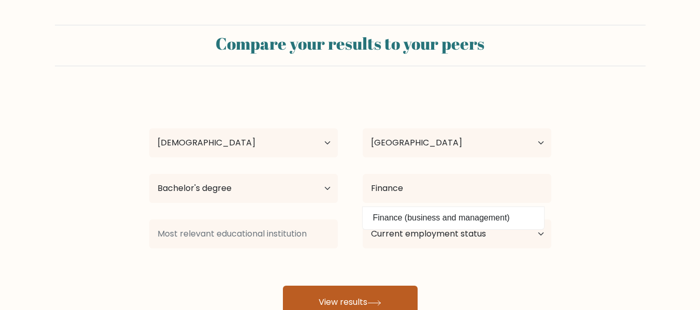
click at [340, 301] on button "View results" at bounding box center [350, 302] width 135 height 33
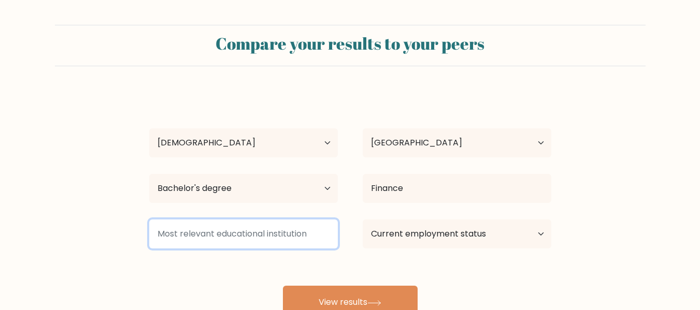
click at [280, 232] on input at bounding box center [243, 234] width 189 height 29
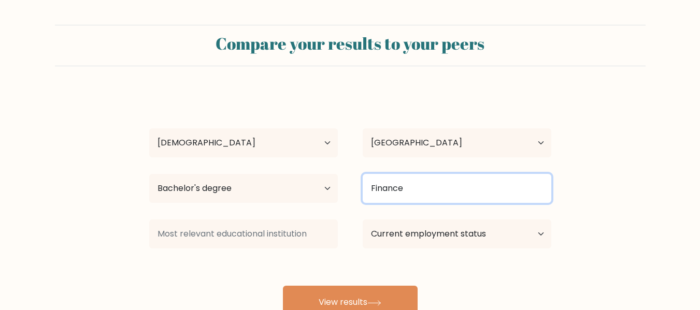
click at [426, 198] on input "Finance" at bounding box center [457, 188] width 189 height 29
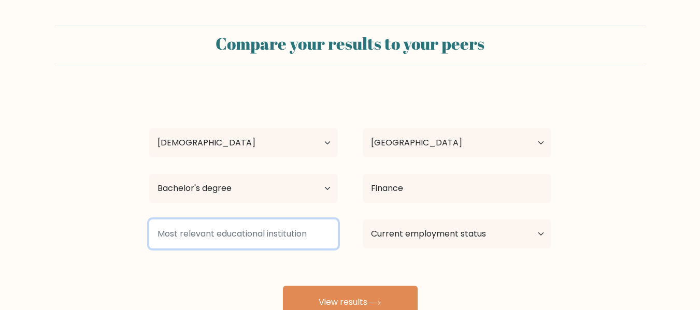
click at [296, 238] on input at bounding box center [243, 234] width 189 height 29
type input "COC"
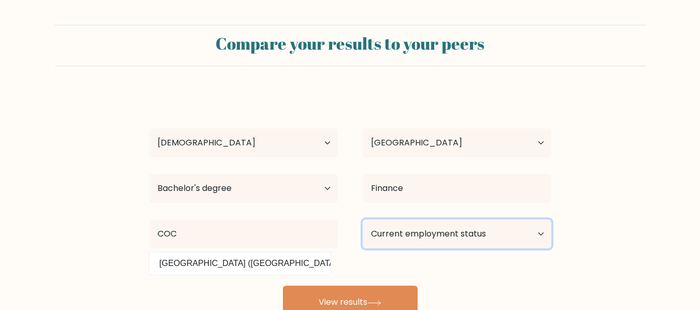
click at [434, 237] on select "Current employment status Employed Student Retired Other / prefer not to answer" at bounding box center [457, 234] width 189 height 29
select select "other"
click at [363, 220] on select "Current employment status Employed Student Retired Other / prefer not to answer" at bounding box center [457, 234] width 189 height 29
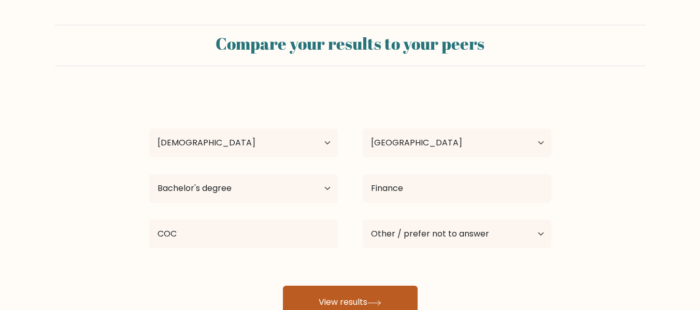
click at [372, 300] on button "View results" at bounding box center [350, 302] width 135 height 33
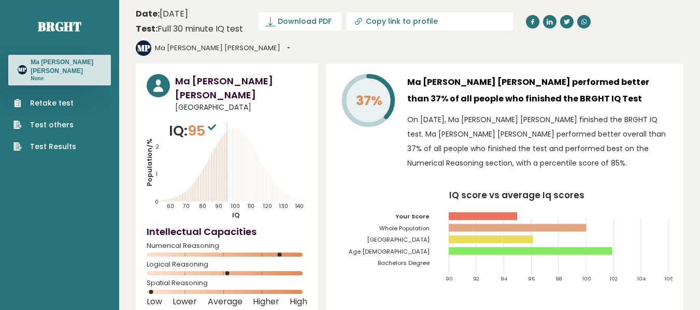
click at [386, 18] on input "Copy link to profile" at bounding box center [436, 21] width 141 height 8
type input "[URL][DOMAIN_NAME][PERSON_NAME]"
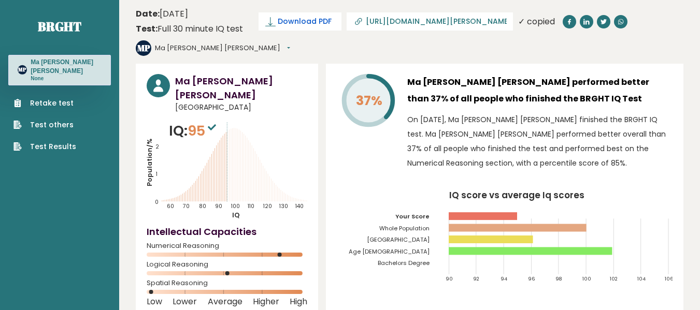
click at [324, 20] on span "Download PDF" at bounding box center [305, 21] width 54 height 11
